Goal: Communication & Community: Connect with others

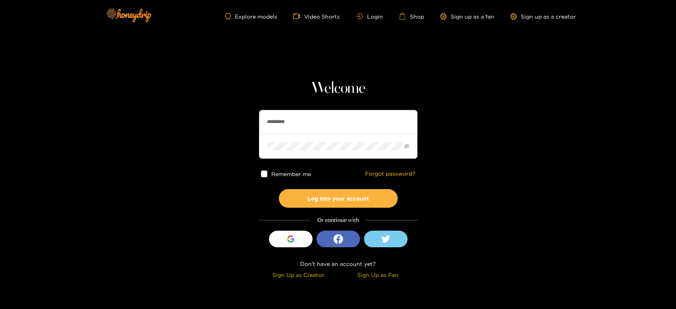
drag, startPoint x: 339, startPoint y: 125, endPoint x: 228, endPoint y: 123, distance: 111.3
click at [228, 123] on section "Welcome ********* Remember me Forgot password? Log into your account Or continu…" at bounding box center [338, 140] width 676 height 281
paste input "text"
type input "********"
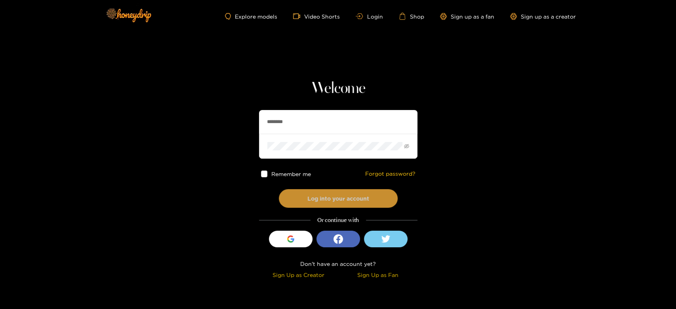
click at [310, 192] on button "Log into your account" at bounding box center [338, 198] width 119 height 19
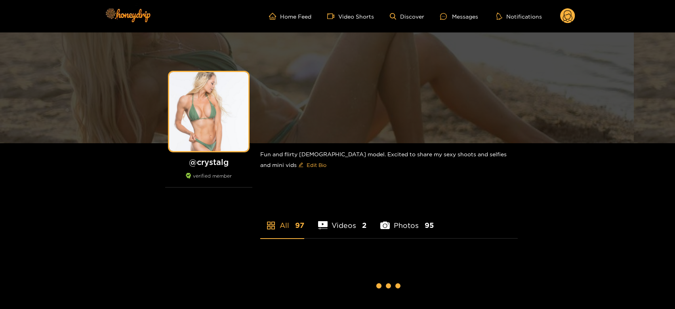
click at [452, 17] on div "Messages" at bounding box center [459, 16] width 38 height 9
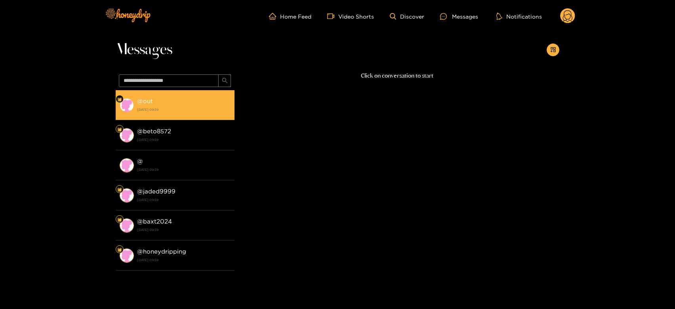
click at [193, 95] on li "@ out [DATE] 09:59" at bounding box center [175, 105] width 119 height 30
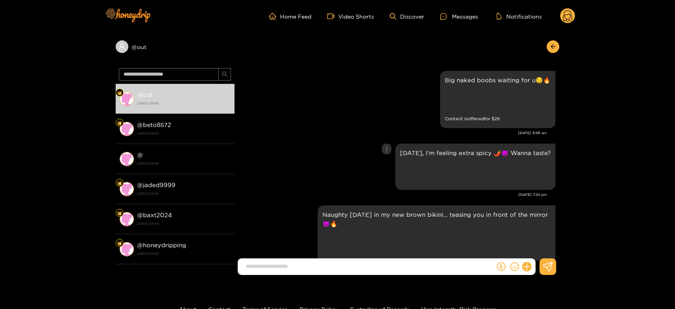
scroll to position [1519, 0]
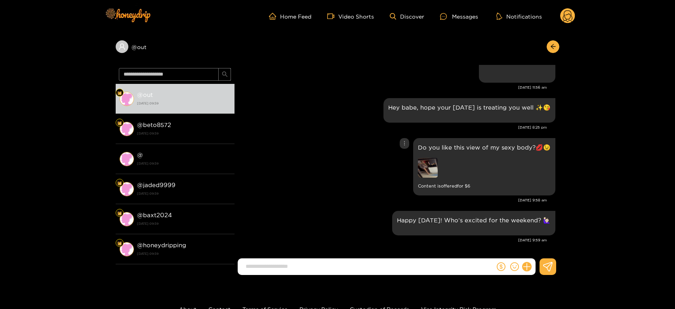
click at [425, 170] on img at bounding box center [428, 168] width 20 height 20
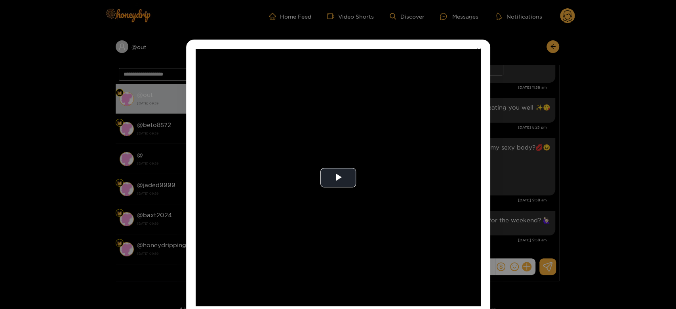
click at [425, 170] on video "Video Player" at bounding box center [338, 177] width 285 height 257
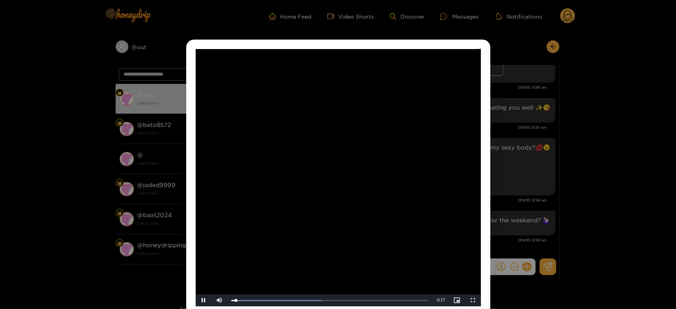
click at [425, 170] on video "Video Player" at bounding box center [338, 177] width 285 height 257
click at [534, 182] on div "**********" at bounding box center [338, 154] width 676 height 309
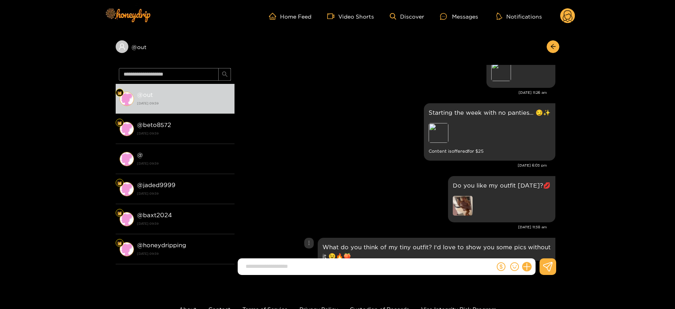
scroll to position [1079, 0]
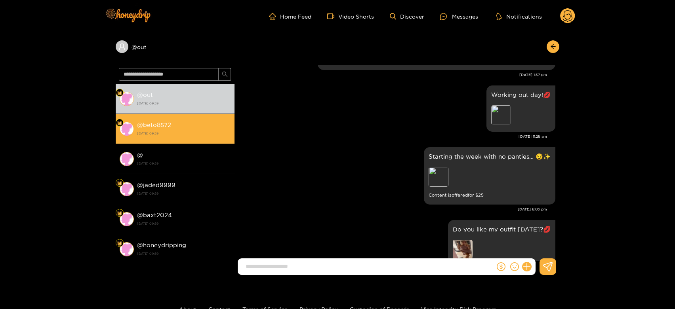
click at [190, 130] on strong "[DATE] 09:59" at bounding box center [183, 133] width 93 height 7
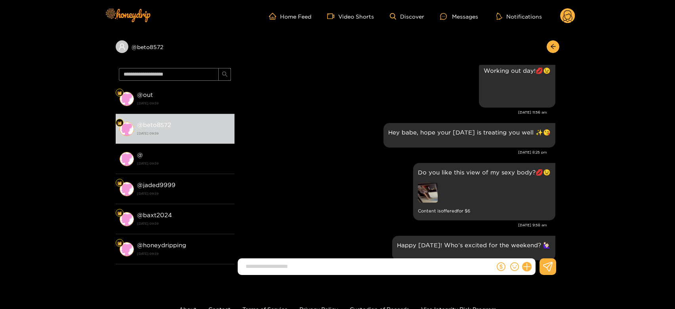
scroll to position [1519, 0]
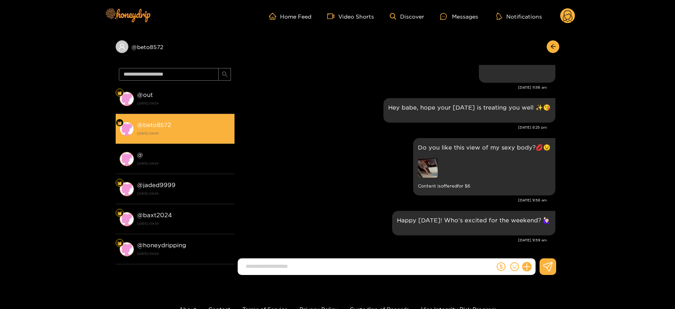
click at [206, 139] on li "@ beto8572 [DATE] 09:59" at bounding box center [175, 129] width 119 height 30
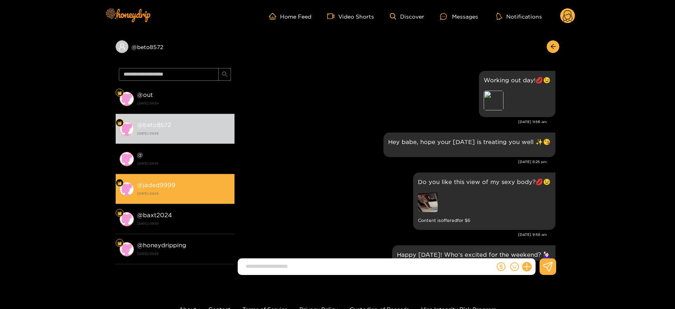
click at [196, 180] on div "@ jaded9999 [DATE] 09:59" at bounding box center [183, 189] width 93 height 18
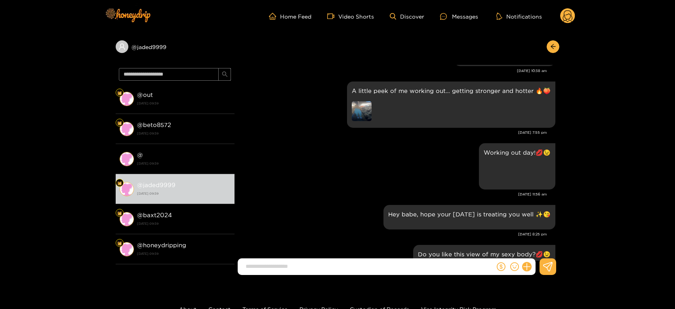
scroll to position [1343, 0]
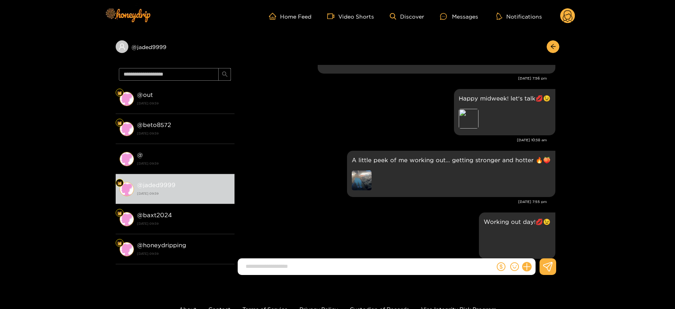
click at [566, 17] on circle at bounding box center [567, 15] width 15 height 15
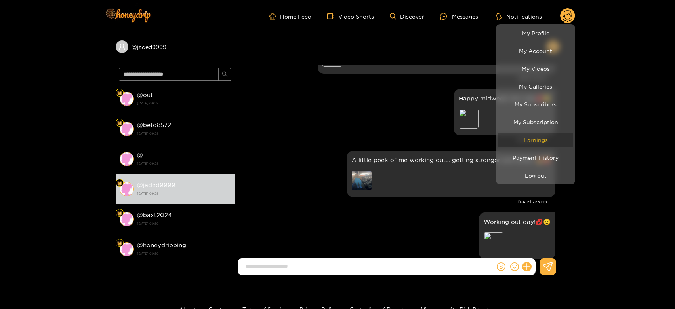
click at [545, 135] on link "Earnings" at bounding box center [535, 140] width 75 height 14
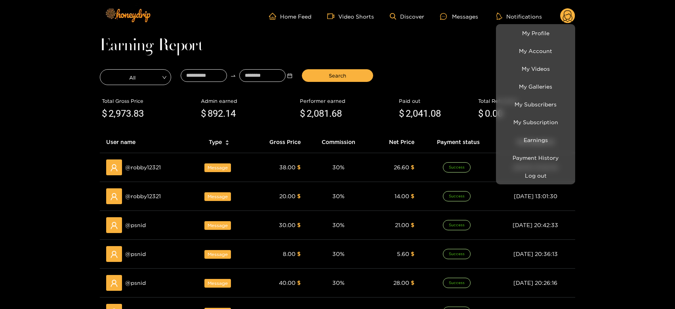
click at [143, 167] on div at bounding box center [337, 154] width 675 height 309
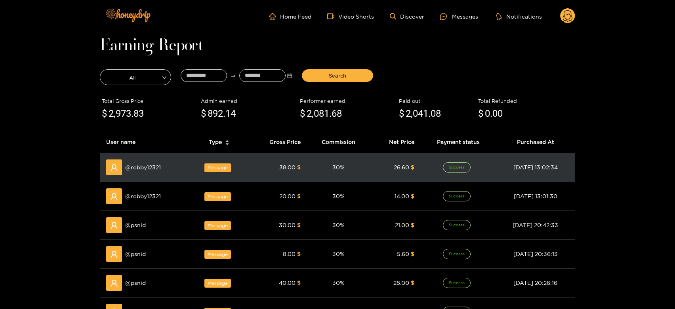
click at [143, 167] on span "@ robby12321" at bounding box center [143, 167] width 36 height 9
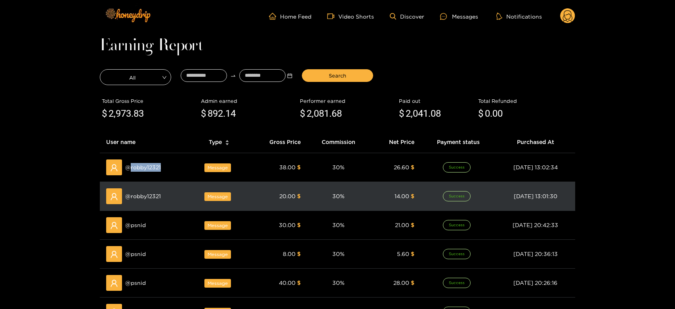
copy span "robby12321"
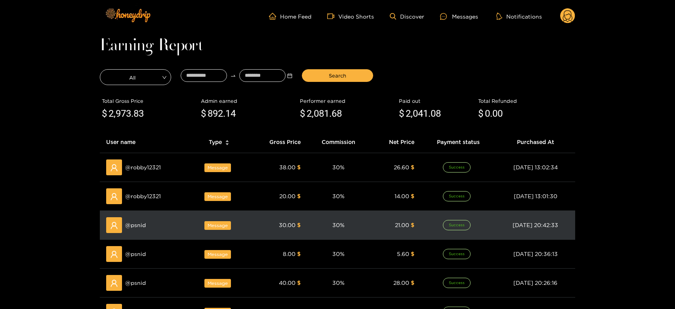
click at [131, 228] on span "@ psnid" at bounding box center [135, 225] width 21 height 9
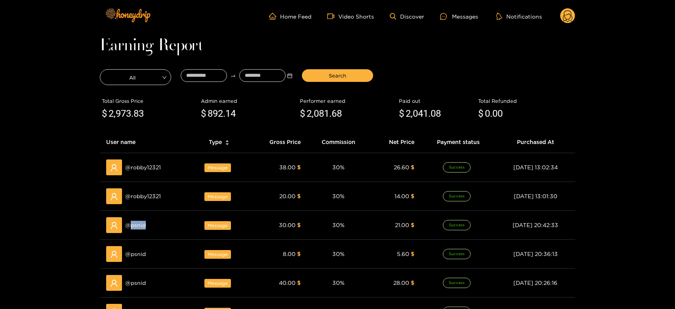
copy span "psnid"
drag, startPoint x: 450, startPoint y: 15, endPoint x: 386, endPoint y: 31, distance: 66.2
click at [448, 15] on div at bounding box center [446, 16] width 12 height 7
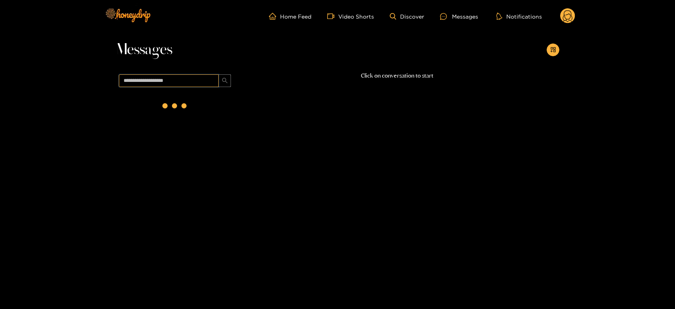
drag, startPoint x: 386, startPoint y: 31, endPoint x: 161, endPoint y: 84, distance: 230.9
click at [161, 82] on input "text" at bounding box center [169, 80] width 100 height 13
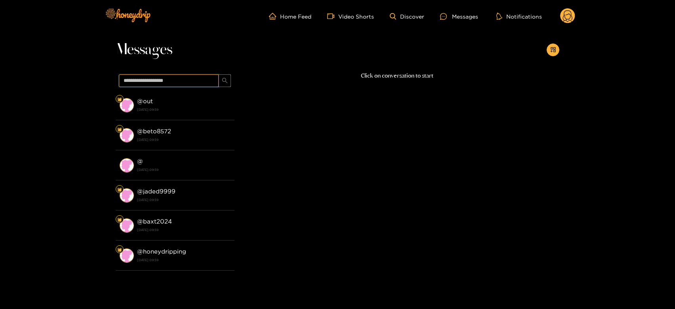
paste input "*****"
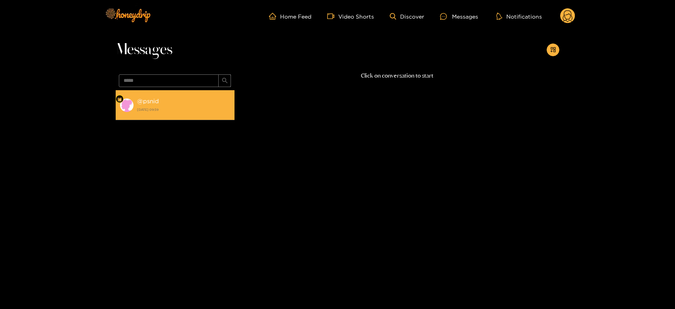
click at [162, 103] on div "@ psnid [DATE] 09:59" at bounding box center [183, 105] width 93 height 18
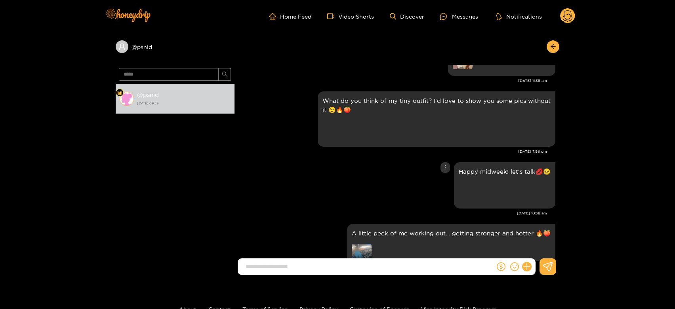
scroll to position [1264, 0]
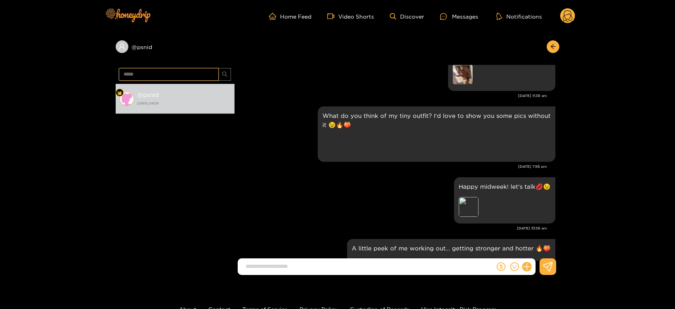
click at [186, 78] on input "*****" at bounding box center [169, 74] width 100 height 13
paste input "*****"
type input "**********"
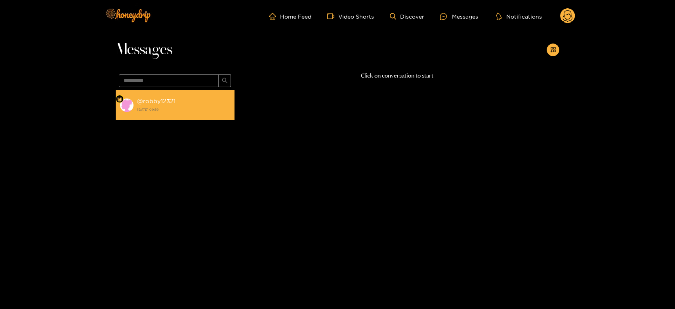
click at [178, 113] on div "@ robby12321 [DATE] 09:59" at bounding box center [183, 105] width 93 height 18
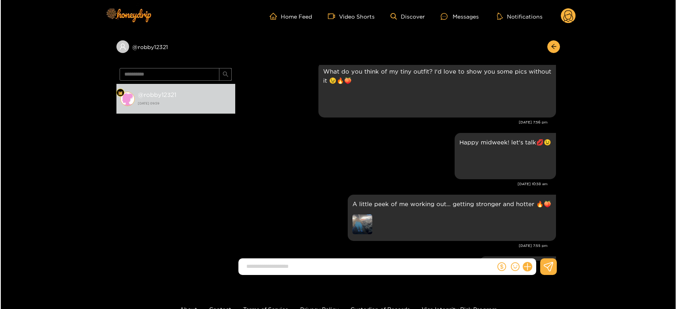
scroll to position [1519, 0]
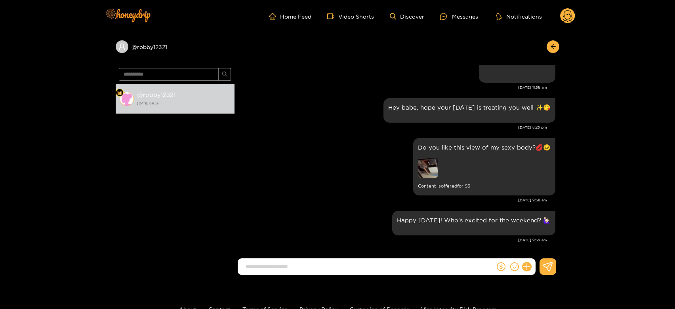
click at [565, 23] on circle at bounding box center [567, 15] width 15 height 15
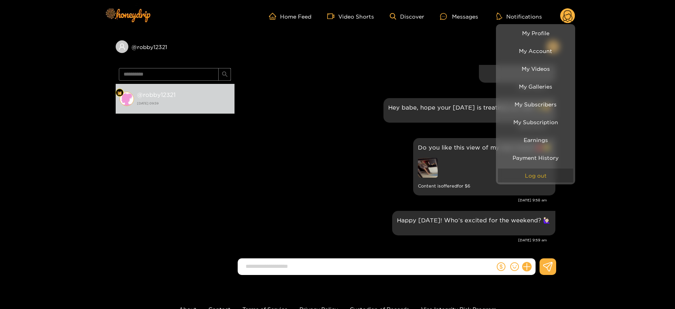
click at [513, 173] on button "Log out" at bounding box center [535, 176] width 75 height 14
